Goal: Contribute content: Contribute content

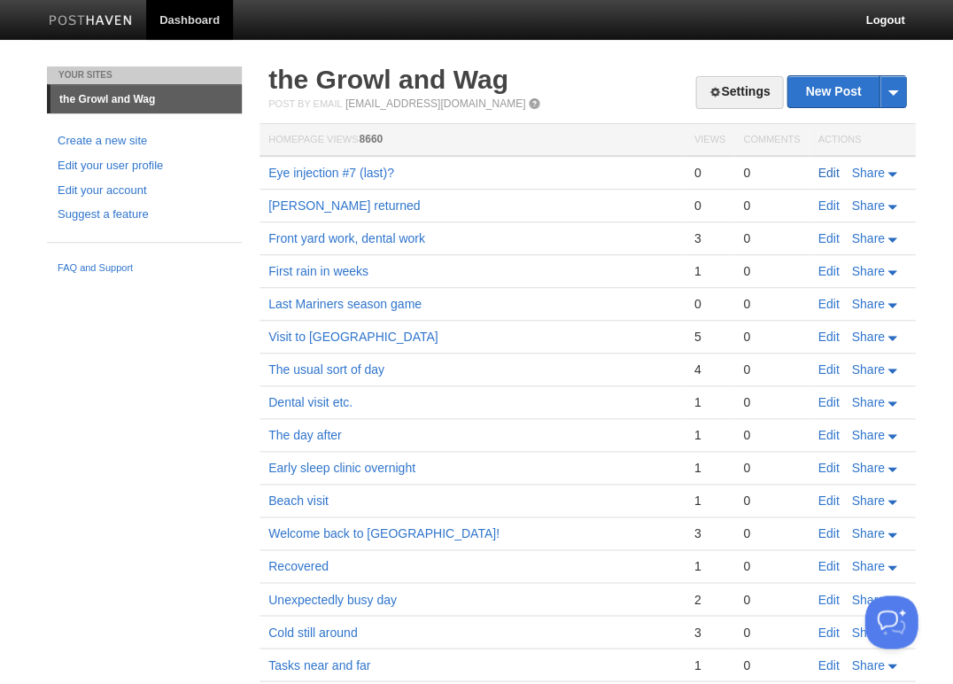
click at [829, 171] on link "Edit" at bounding box center [828, 173] width 21 height 14
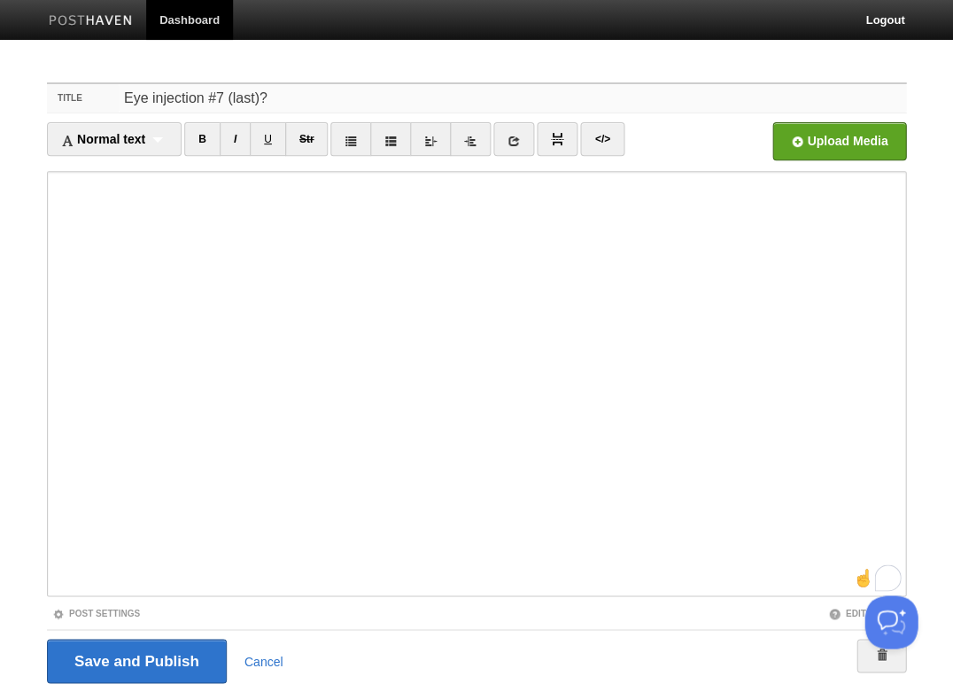
click at [315, 96] on input "Eye injection #7 (last)?" at bounding box center [513, 98] width 788 height 28
type input "Eye injection #7 (last?)"
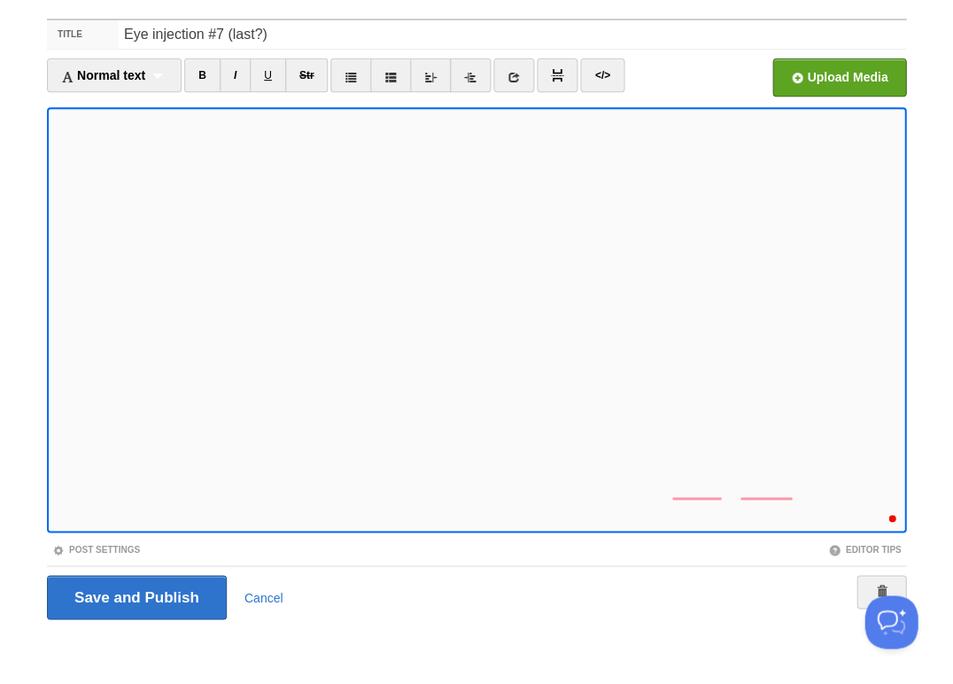
scroll to position [75, 0]
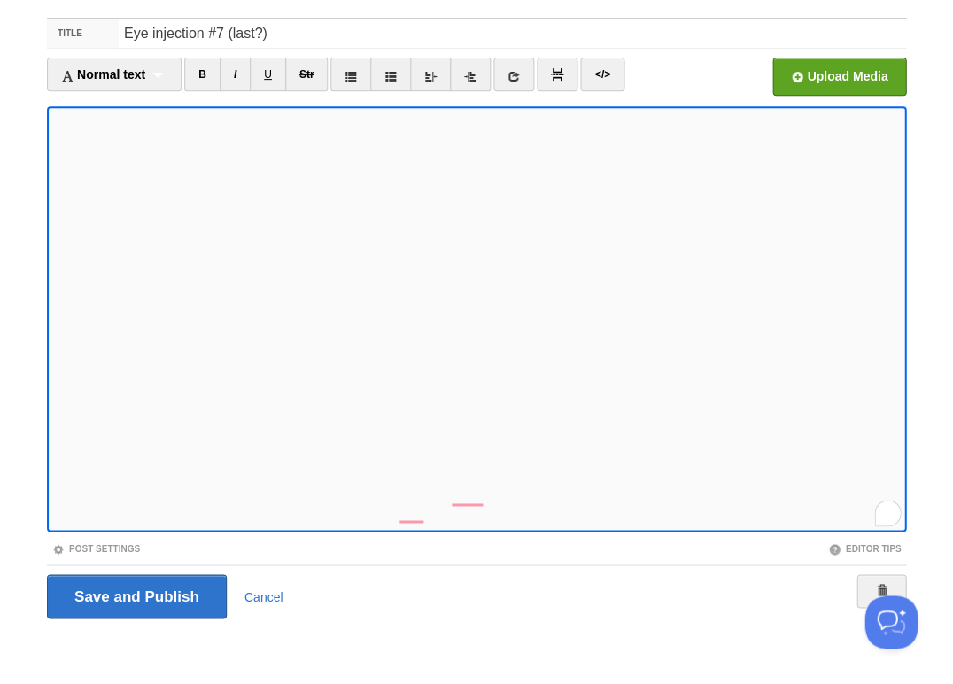
scroll to position [374, 0]
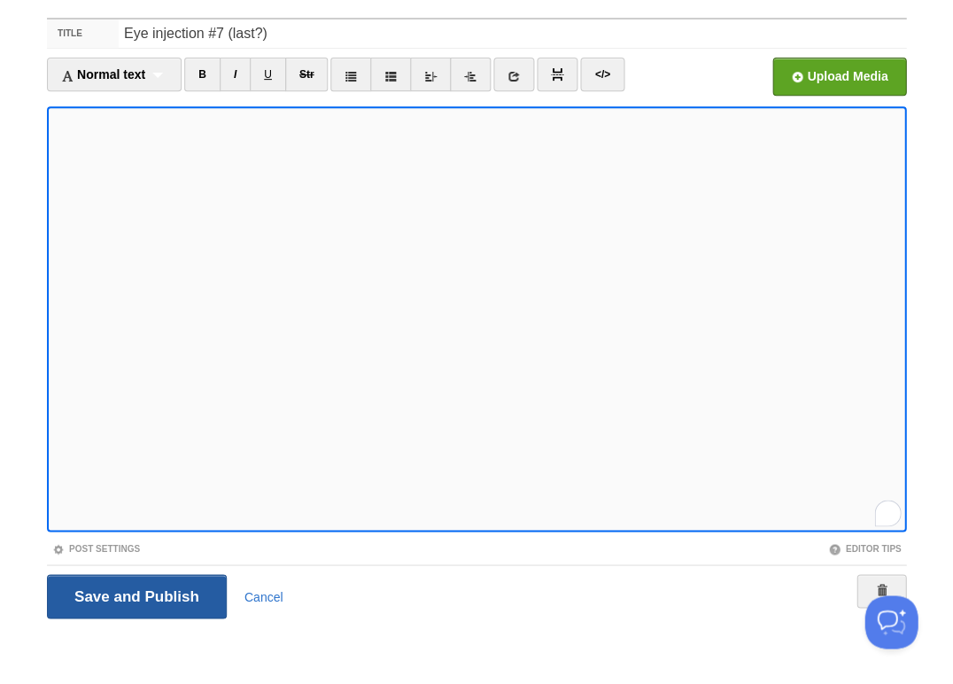
click at [135, 595] on input "Save and Publish" at bounding box center [137, 596] width 180 height 44
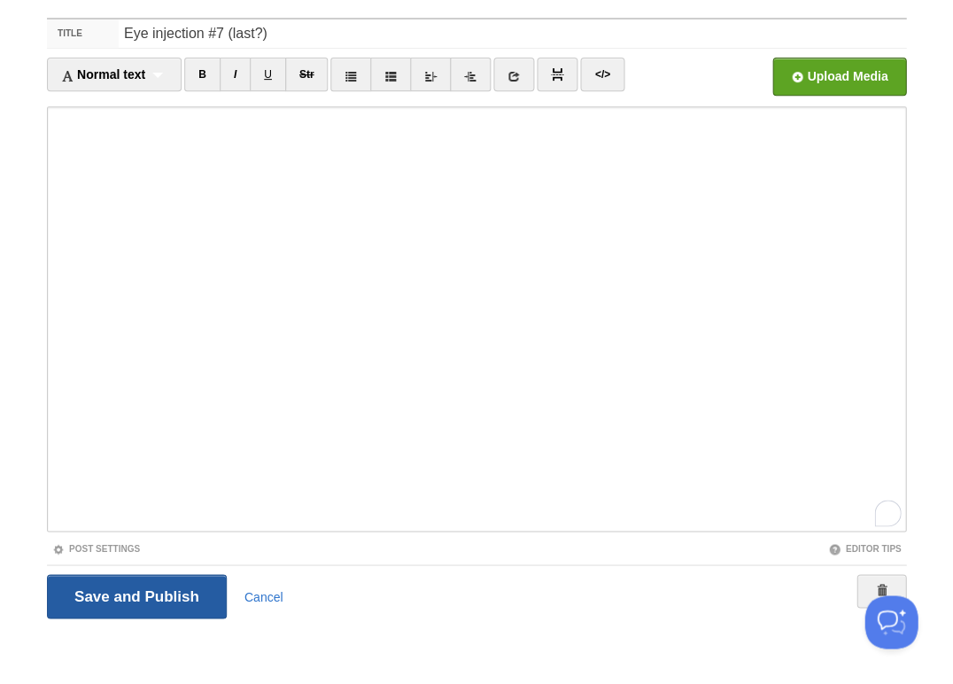
click at [96, 592] on input "Save and Publish" at bounding box center [137, 596] width 180 height 44
